Goal: Navigation & Orientation: Find specific page/section

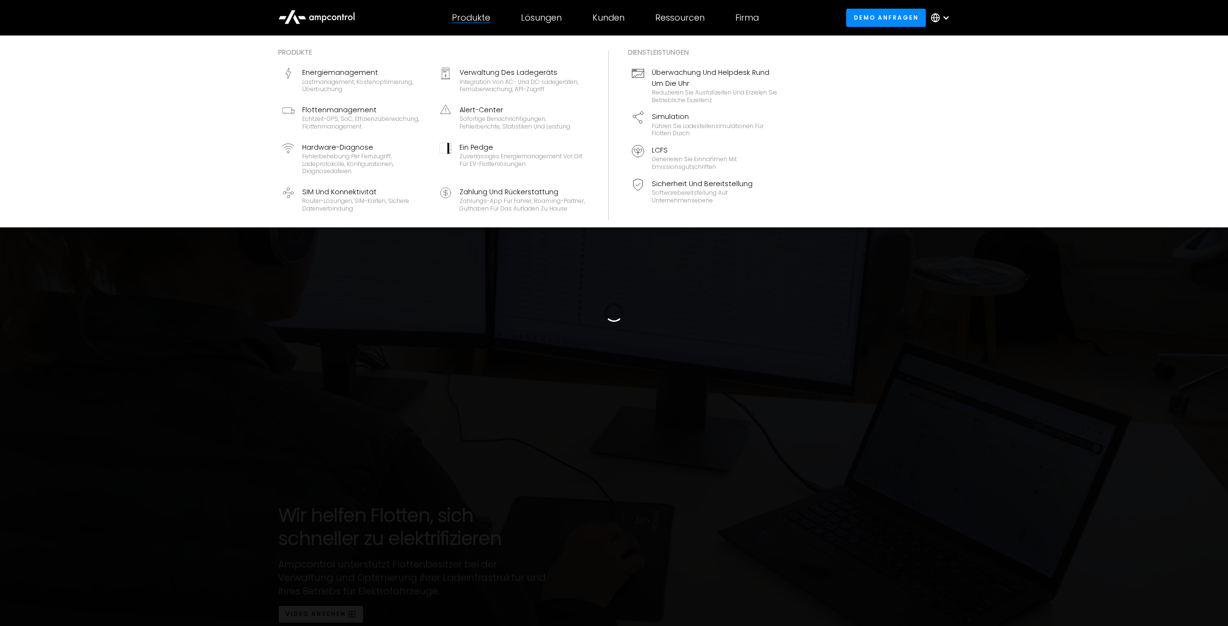
click at [478, 15] on div "Produkte" at bounding box center [471, 17] width 38 height 11
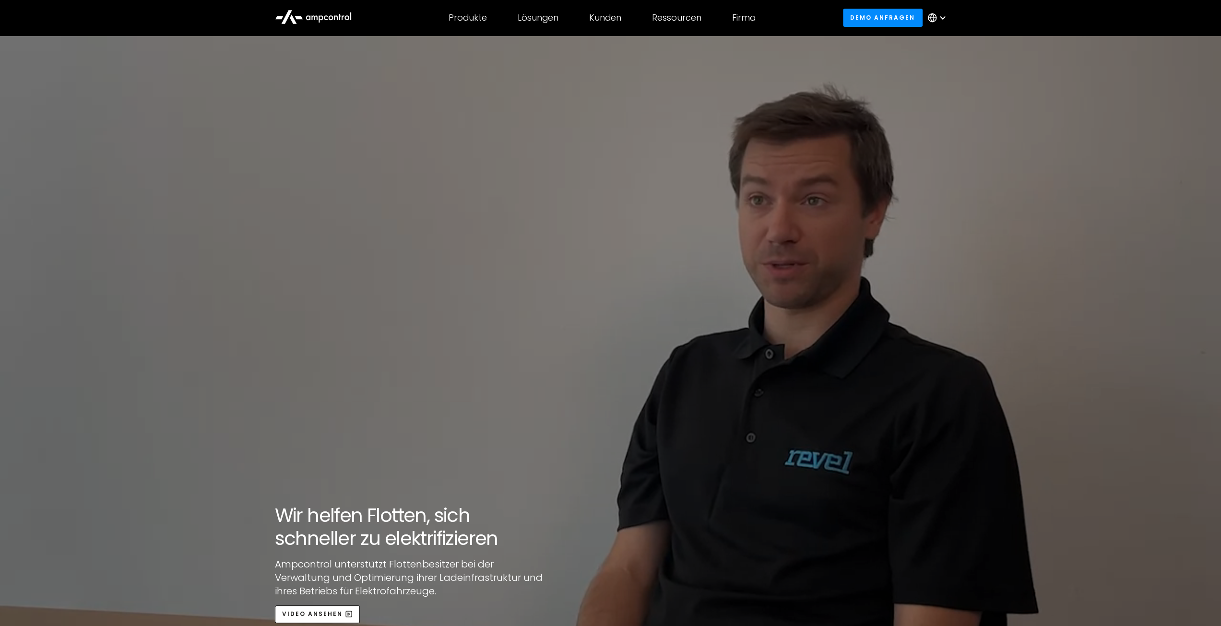
click at [339, 16] on icon at bounding box center [339, 17] width 2 height 6
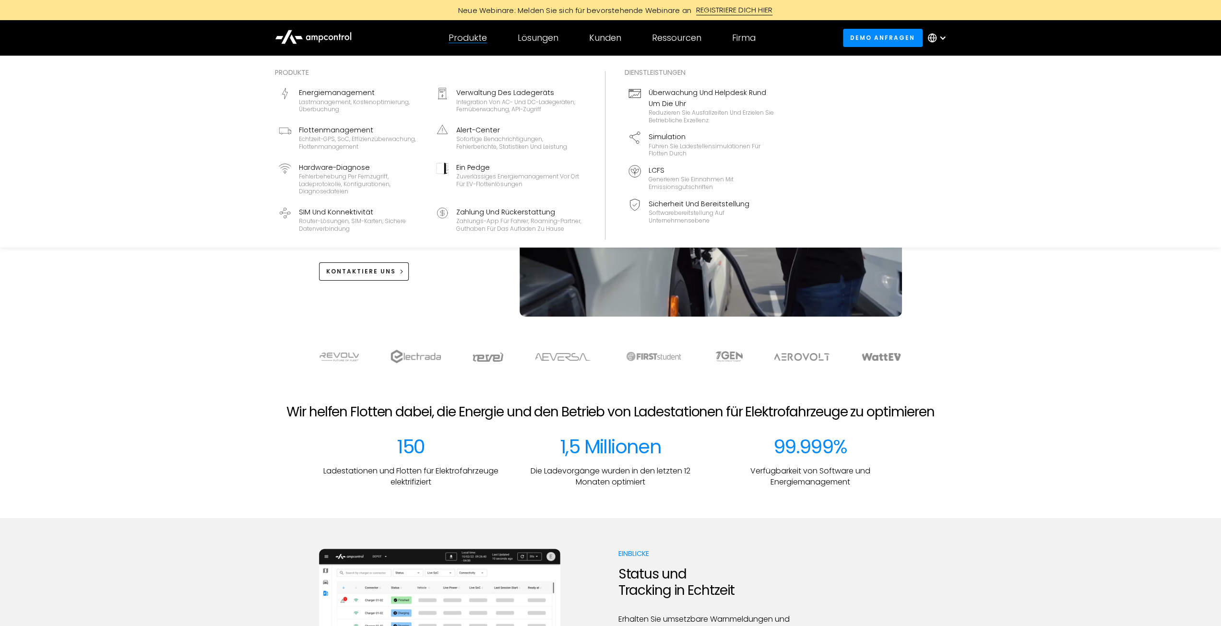
click at [462, 33] on div "Produkte" at bounding box center [468, 38] width 38 height 11
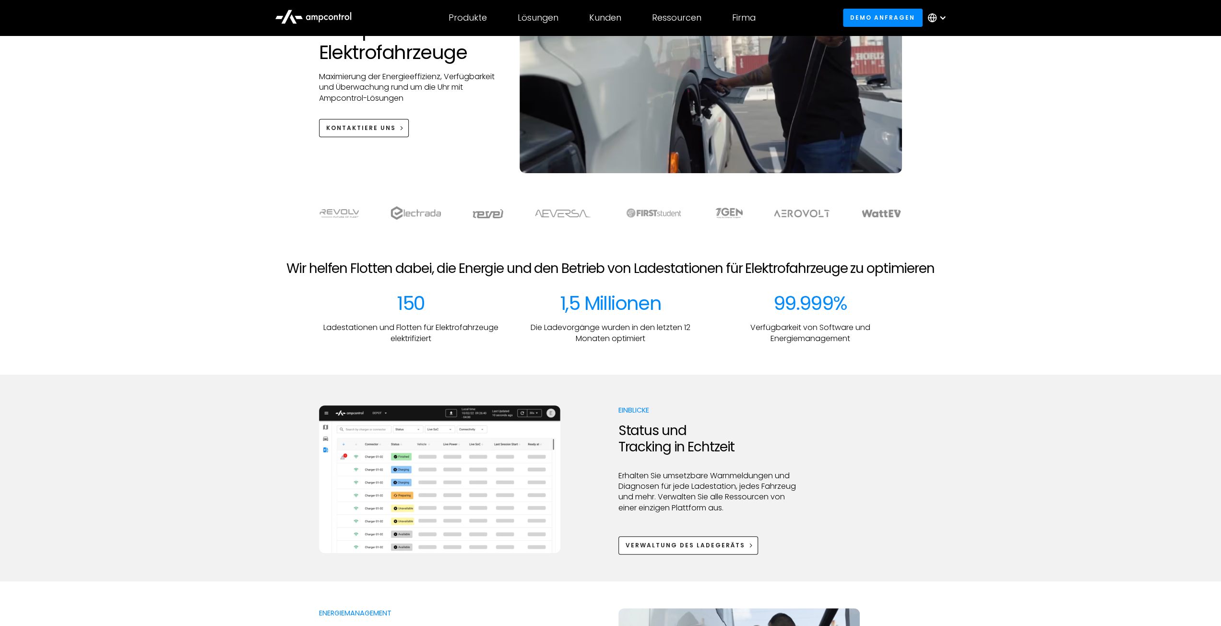
scroll to position [144, 0]
